Goal: Book appointment/travel/reservation

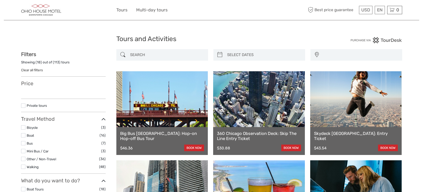
select select
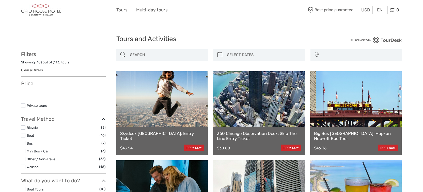
select select
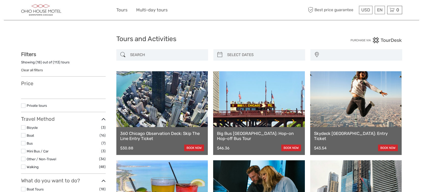
select select
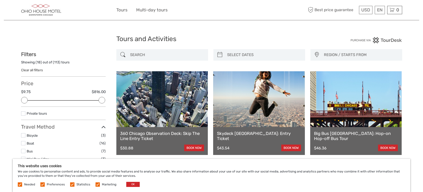
select select
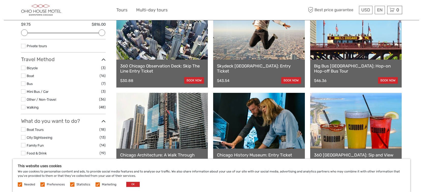
scroll to position [92, 0]
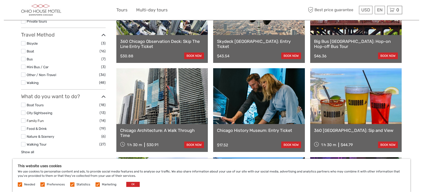
click at [37, 119] on link "Family Fun" at bounding box center [35, 121] width 17 height 4
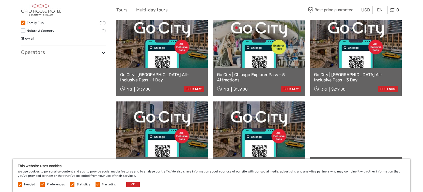
scroll to position [101, 0]
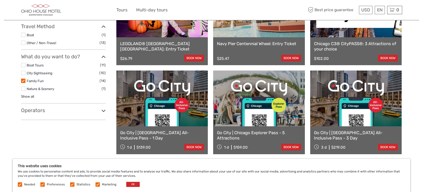
click at [38, 107] on h3 "Operators" at bounding box center [63, 110] width 85 height 6
click at [22, 79] on label at bounding box center [23, 81] width 4 height 4
click at [0, 0] on input "checkbox" at bounding box center [0, 0] width 0 height 0
